Goal: Check status: Check status

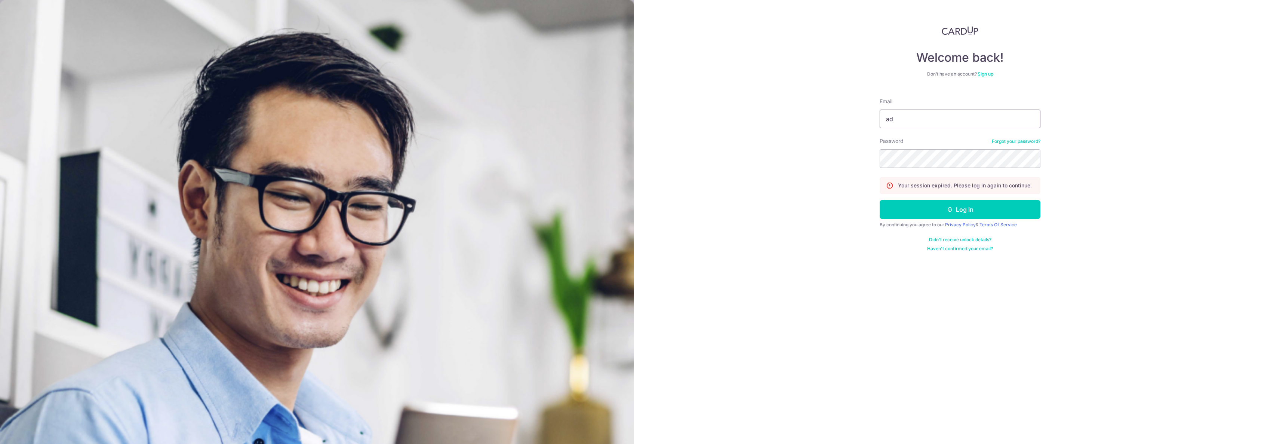
click at [923, 123] on input "ad" at bounding box center [960, 119] width 161 height 19
type input "[EMAIL_ADDRESS][DOMAIN_NAME]"
click at [880, 200] on button "Log in" at bounding box center [960, 209] width 161 height 19
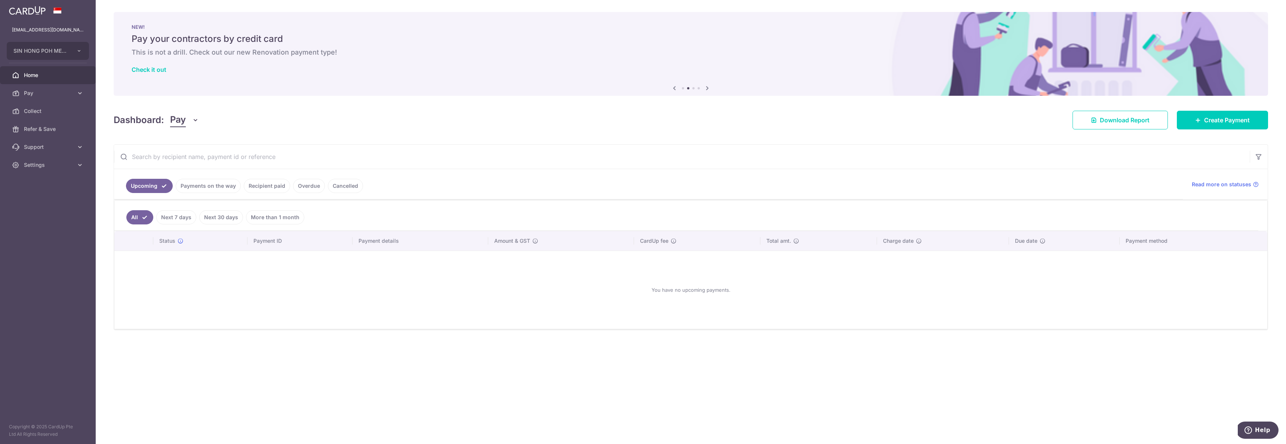
click at [213, 187] on link "Payments on the way" at bounding box center [208, 186] width 65 height 14
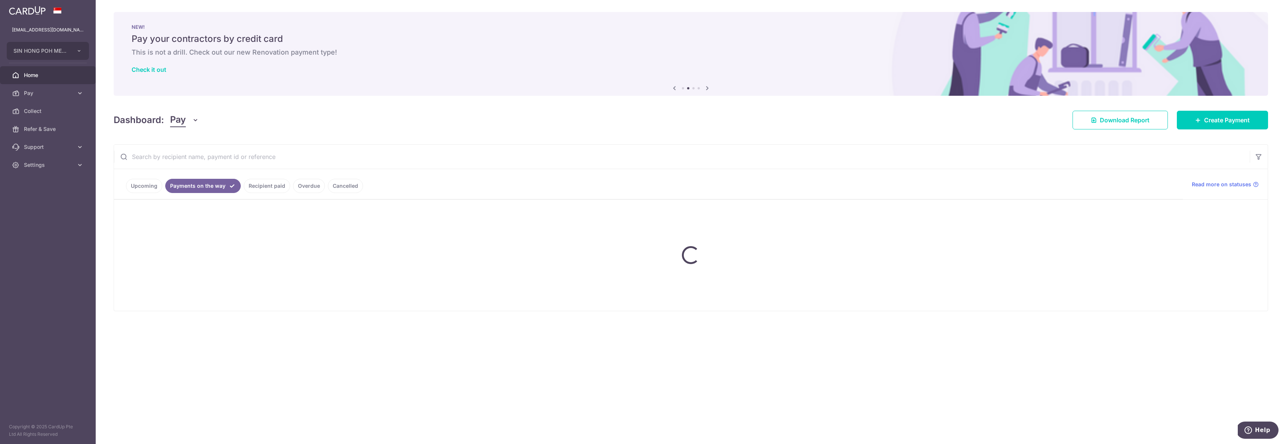
click at [217, 186] on link "Payments on the way" at bounding box center [203, 186] width 76 height 14
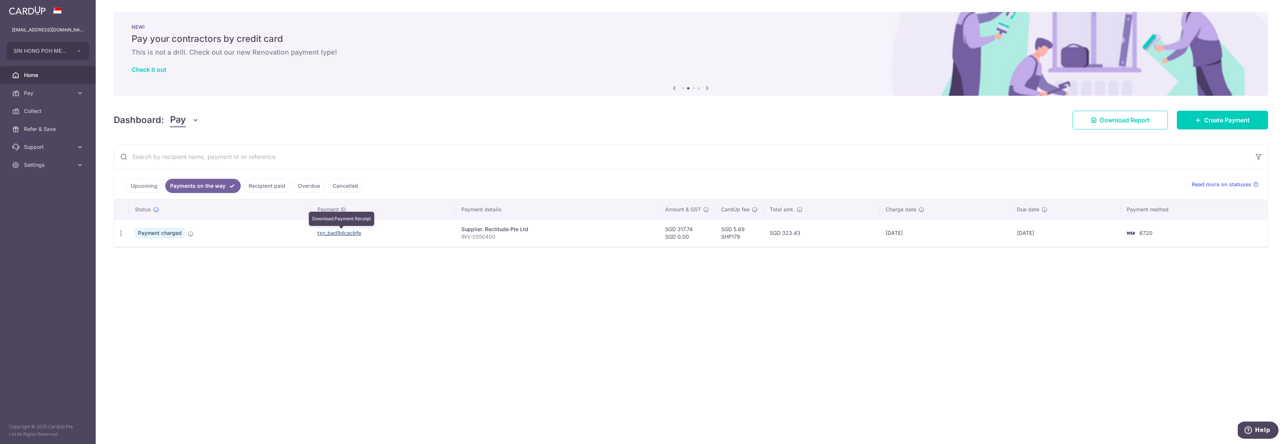
click at [350, 234] on link "txn_bad9dcacbfe" at bounding box center [339, 233] width 44 height 6
